Goal: Browse casually: Explore the website without a specific task or goal

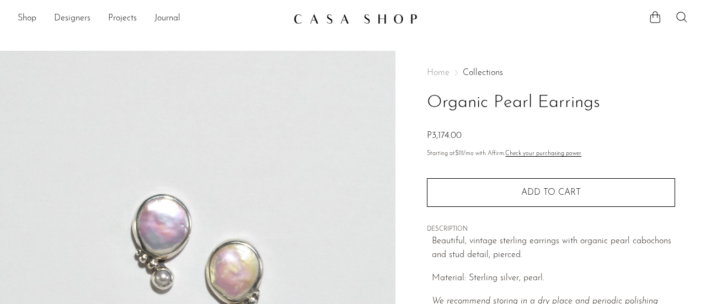
click at [478, 76] on link "Collections" at bounding box center [483, 72] width 40 height 9
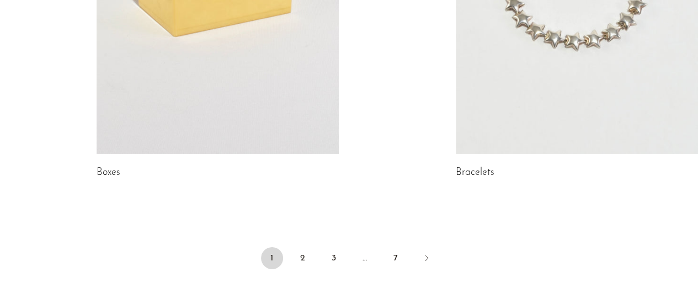
scroll to position [1711, 0]
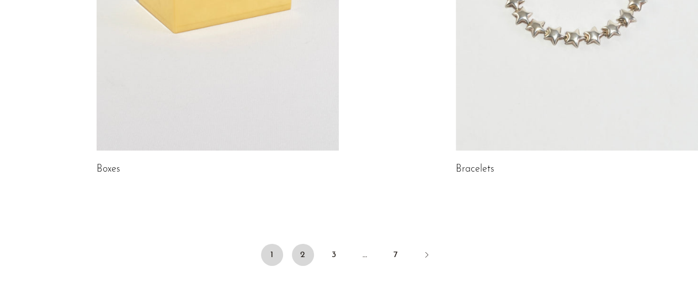
click at [302, 256] on link "2" at bounding box center [303, 255] width 22 height 22
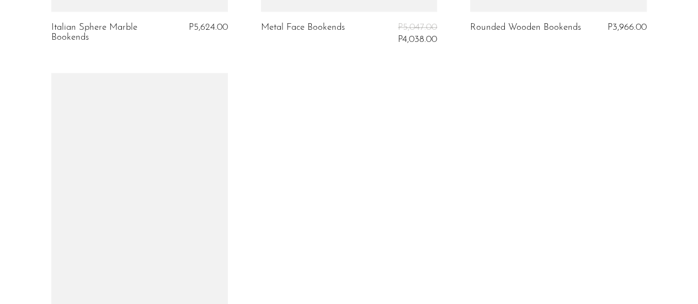
scroll to position [1159, 0]
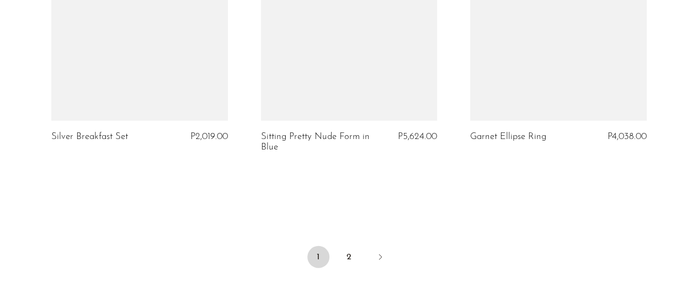
scroll to position [3532, 0]
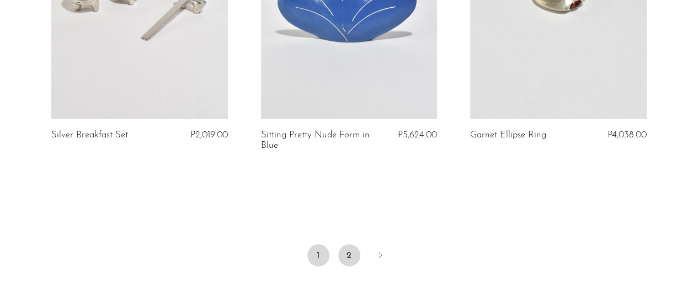
click at [342, 248] on link "2" at bounding box center [349, 255] width 22 height 22
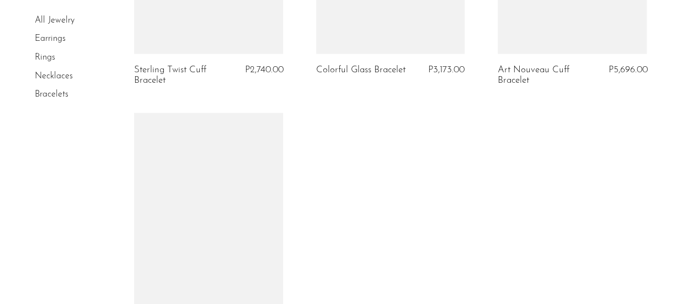
scroll to position [1435, 0]
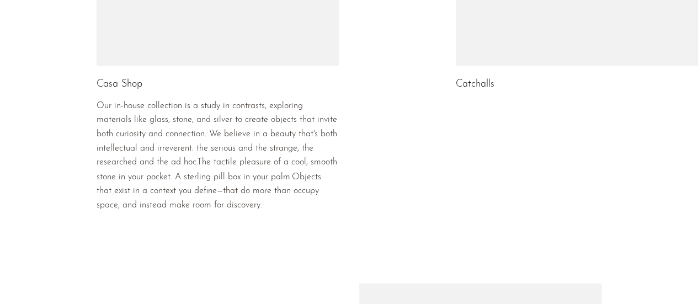
scroll to position [938, 0]
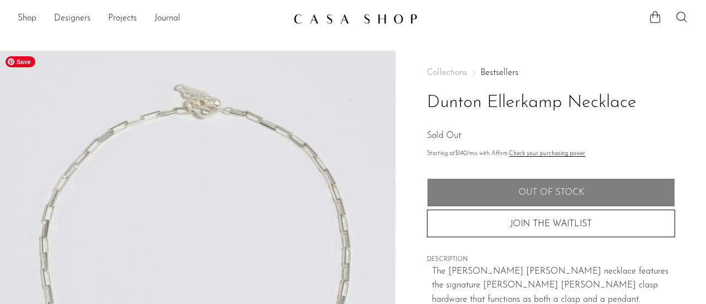
click at [290, 114] on img at bounding box center [198, 258] width 396 height 414
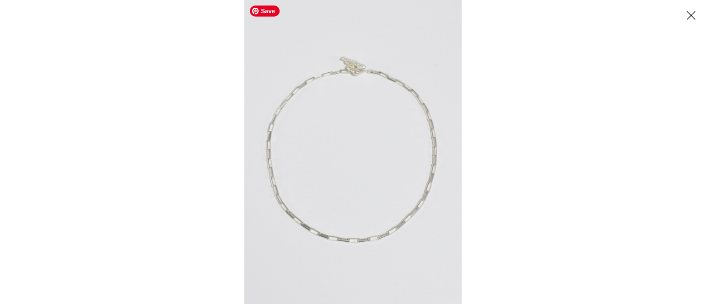
click at [377, 91] on img at bounding box center [352, 152] width 217 height 304
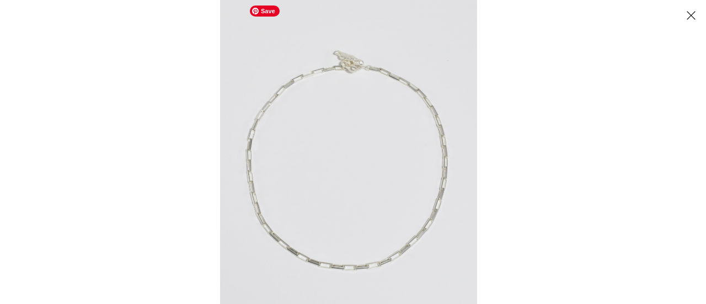
click at [377, 91] on img at bounding box center [348, 162] width 257 height 359
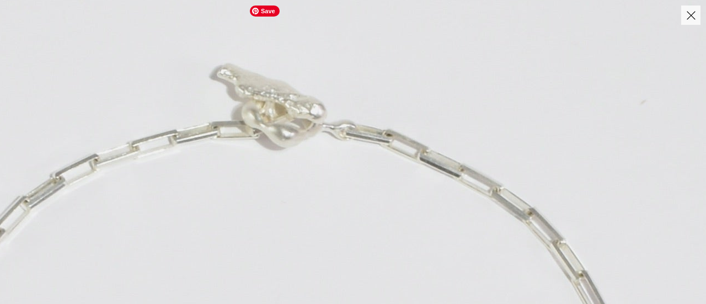
drag, startPoint x: 391, startPoint y: 81, endPoint x: 392, endPoint y: 211, distance: 130.2
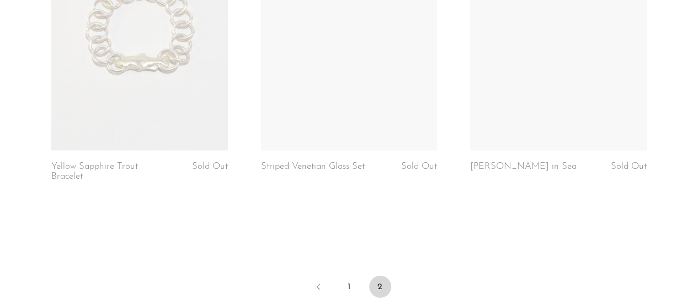
scroll to position [1104, 0]
